Goal: Task Accomplishment & Management: Manage account settings

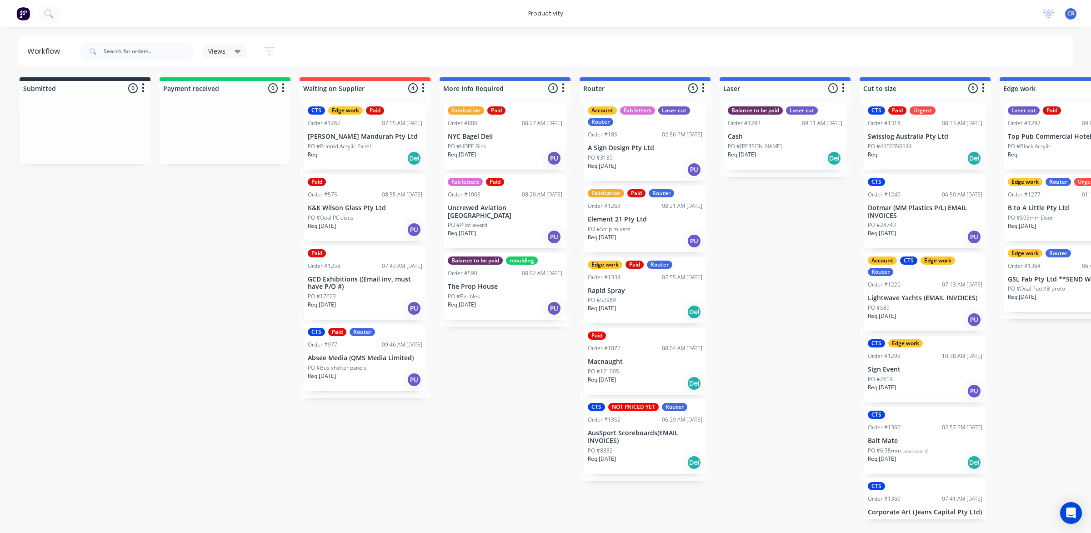
scroll to position [0, 341]
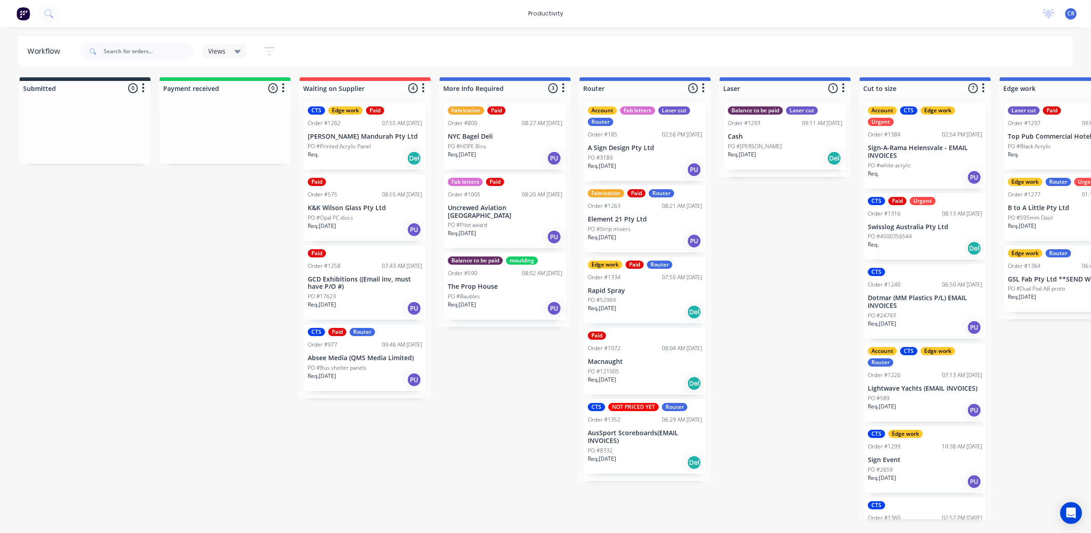
click at [627, 298] on div "PO #52969" at bounding box center [645, 300] width 115 height 8
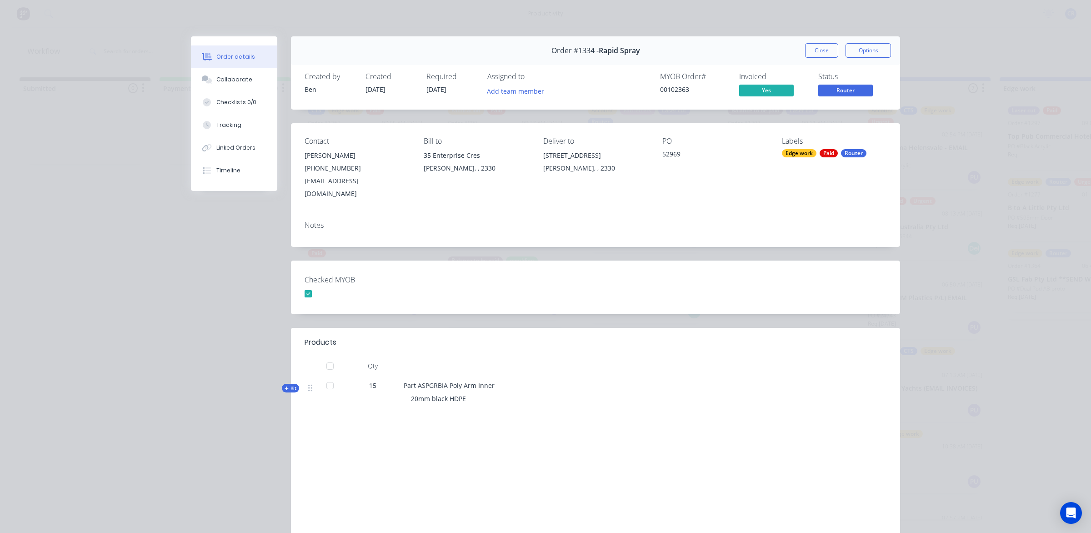
click at [798, 53] on div "Order #1334 - Rapid Spray Close Options" at bounding box center [595, 50] width 609 height 29
click at [810, 52] on button "Close" at bounding box center [821, 50] width 33 height 15
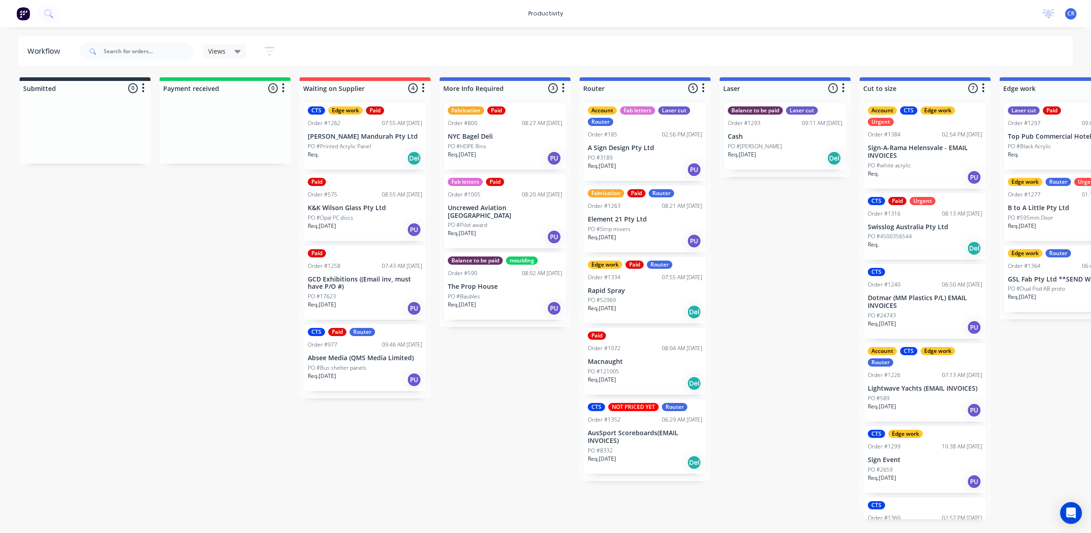
click at [764, 146] on div "PO #[PERSON_NAME]" at bounding box center [785, 146] width 115 height 8
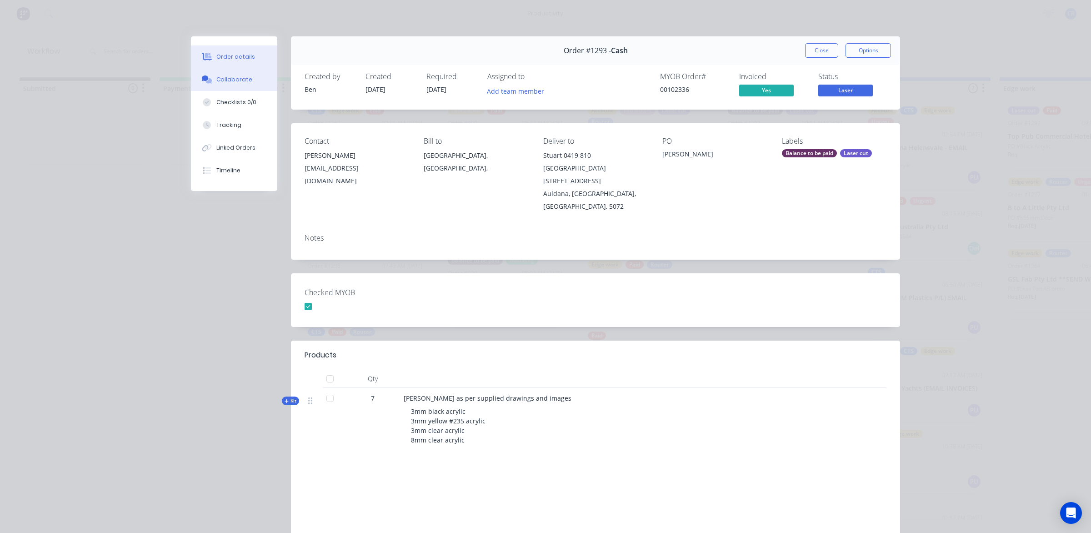
click at [231, 73] on button "Collaborate" at bounding box center [234, 79] width 86 height 23
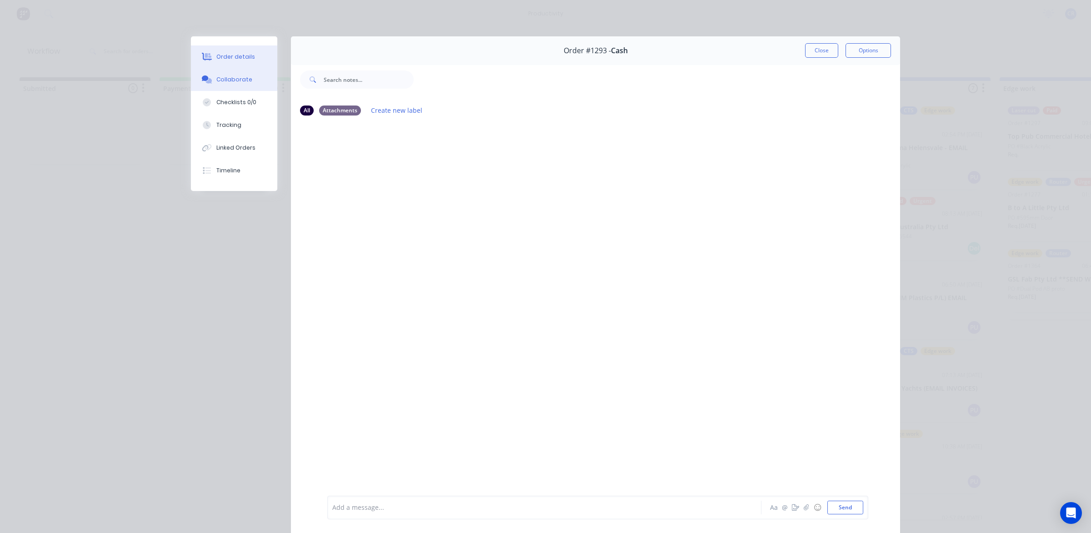
click at [219, 50] on button "Order details" at bounding box center [234, 56] width 86 height 23
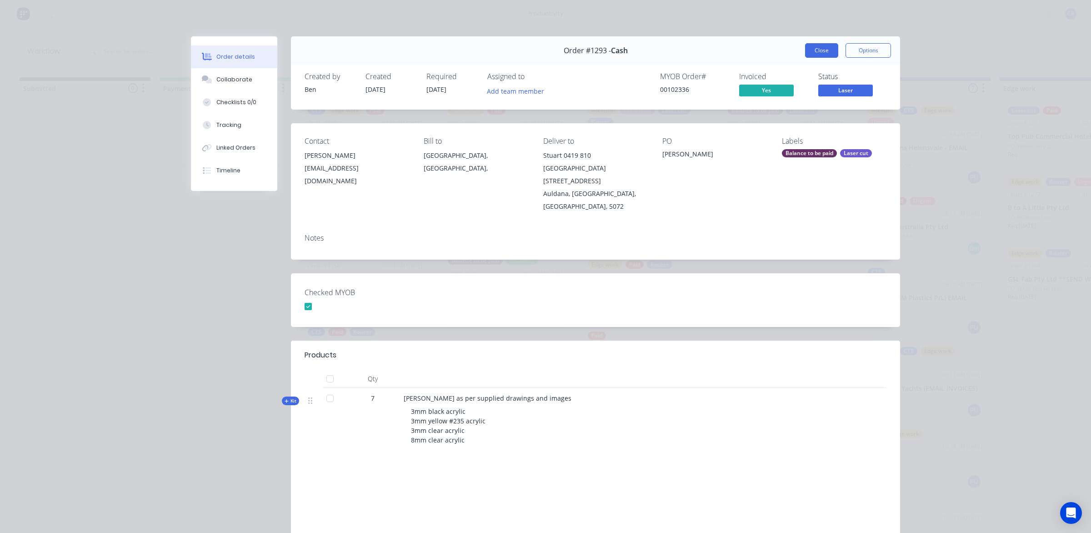
click at [805, 52] on button "Close" at bounding box center [821, 50] width 33 height 15
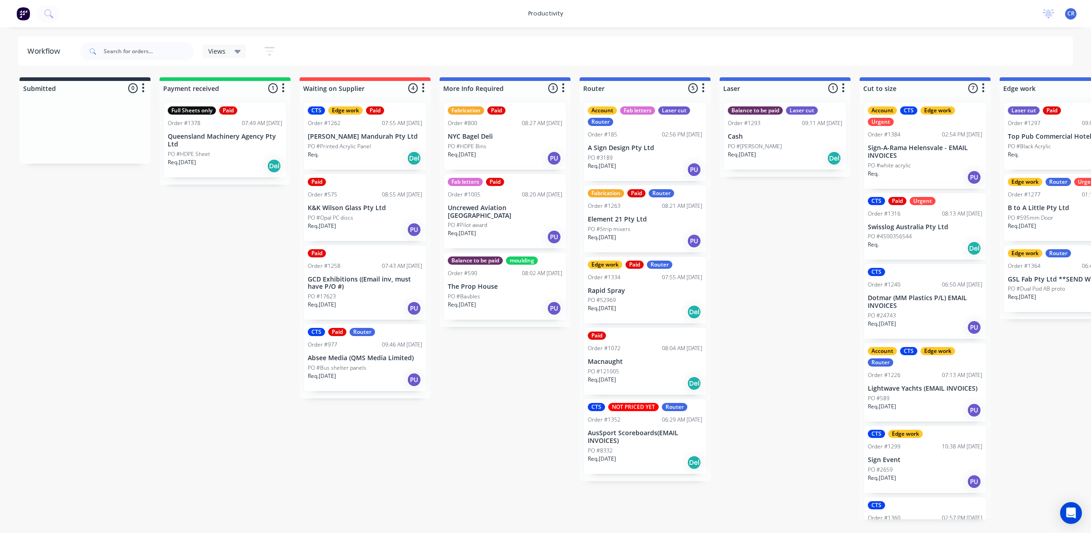
click at [810, 214] on div "Submitted 0 Sort By Created date Required date Order number Customer name Most …" at bounding box center [1080, 298] width 2175 height 442
